Goal: Information Seeking & Learning: Learn about a topic

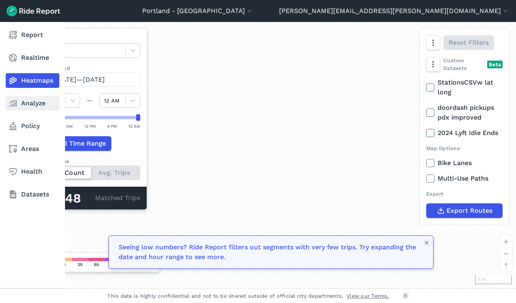
click at [41, 107] on link "Analyze" at bounding box center [33, 103] width 54 height 15
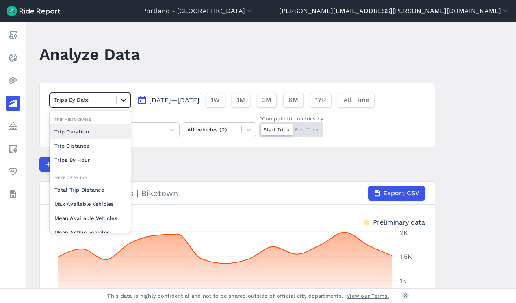
click at [120, 96] on icon at bounding box center [124, 100] width 8 height 8
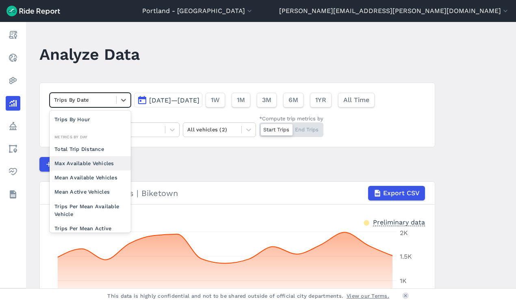
scroll to position [71, 0]
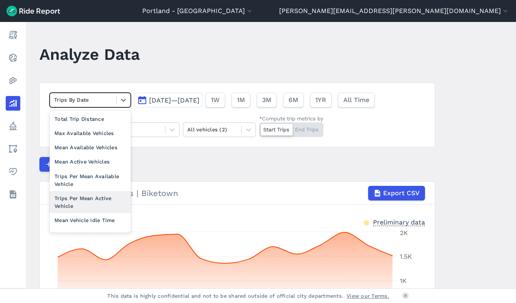
click at [94, 197] on div "Trips Per Mean Active Vehicle" at bounding box center [90, 202] width 81 height 22
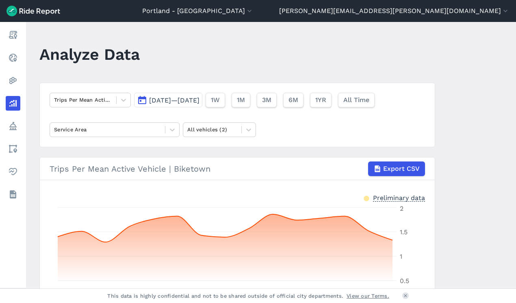
click at [200, 100] on span "[DATE]—[DATE]" at bounding box center [174, 100] width 50 height 8
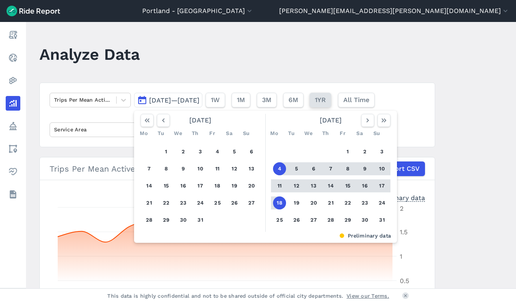
click at [326, 100] on span "1YR" at bounding box center [320, 100] width 11 height 10
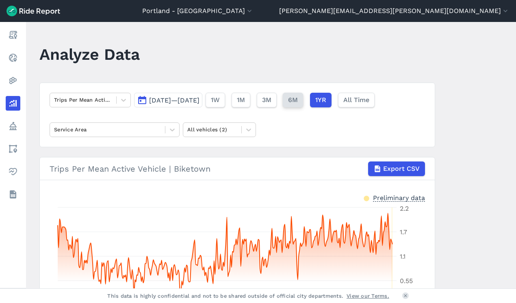
click at [298, 96] on span "6M" at bounding box center [293, 100] width 10 height 10
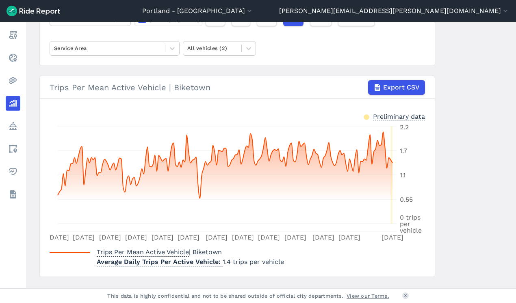
scroll to position [99, 0]
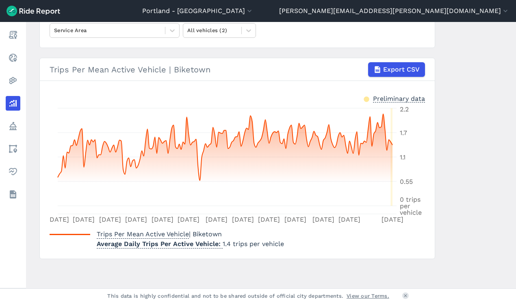
click at [454, 270] on main "Analyze Data Trips Per Mean Active Vehicle [DATE]—[DATE] 1W 1M 3M 6M 1YR All Ti…" at bounding box center [271, 155] width 490 height 266
